Goal: Check status: Check status

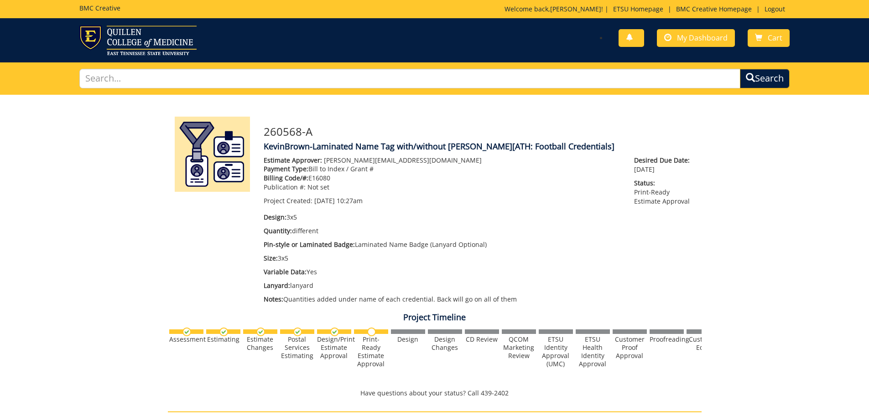
scroll to position [94, 0]
click at [778, 10] on link "Logout" at bounding box center [775, 9] width 30 height 9
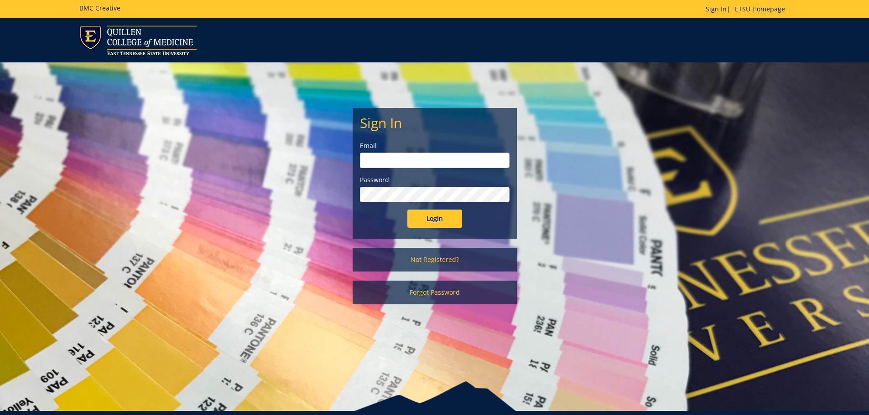
type input "[EMAIL_ADDRESS][DOMAIN_NAME]"
click at [425, 218] on input "Login" at bounding box center [434, 219] width 55 height 18
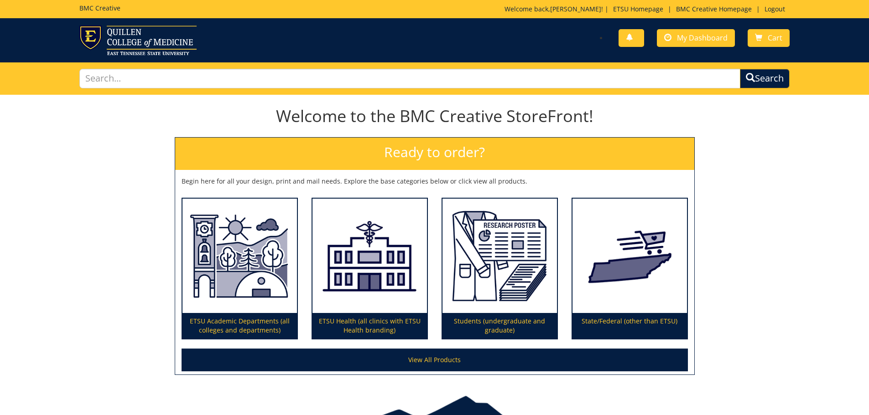
click at [691, 27] on div "You have no new notifications My Dashboard Cart" at bounding box center [615, 39] width 362 height 26
click at [691, 41] on span "My Dashboard" at bounding box center [702, 38] width 51 height 10
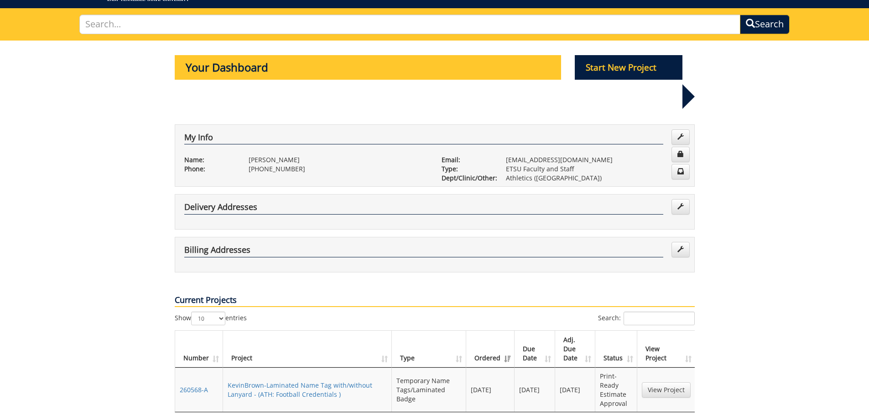
scroll to position [137, 0]
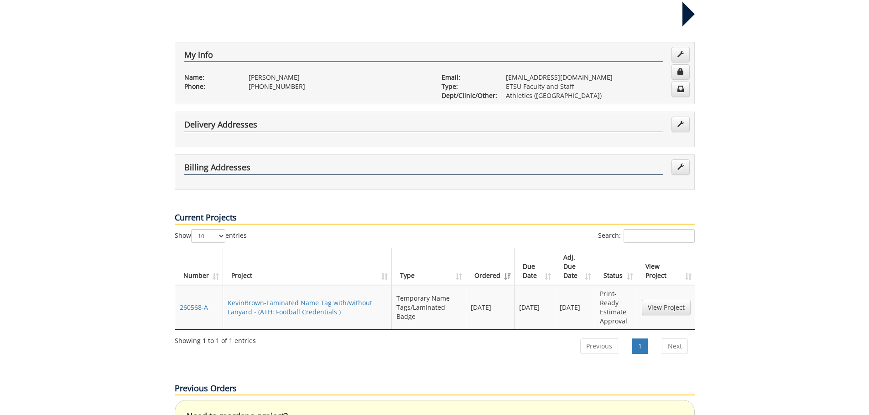
click at [285, 285] on td "KevinBrown-Laminated Name Tag with/without Lanyard - (ATH: Football Credentials…" at bounding box center [307, 307] width 169 height 44
click at [286, 299] on link "KevinBrown-Laminated Name Tag with/without Lanyard - (ATH: Football Credentials…" at bounding box center [300, 308] width 145 height 18
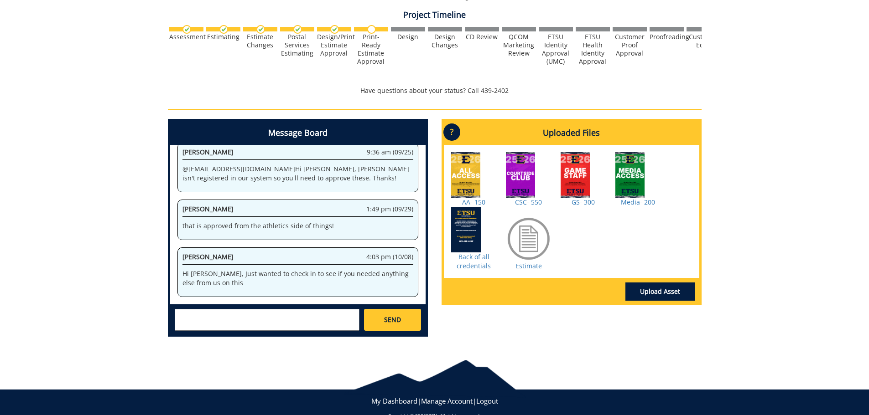
scroll to position [320, 0]
